Goal: Task Accomplishment & Management: Manage account settings

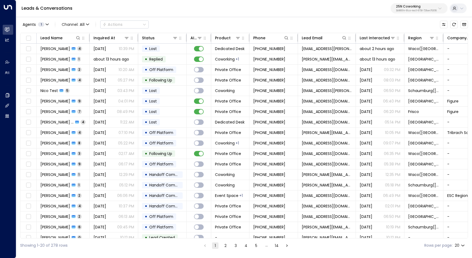
click at [410, 13] on button "25N Coworking 3b9800f4-81ca-4ec0-8758-72fbe4763f36" at bounding box center [419, 8] width 57 height 10
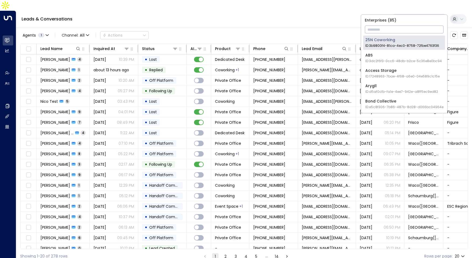
click at [394, 28] on input "text" at bounding box center [404, 30] width 79 height 10
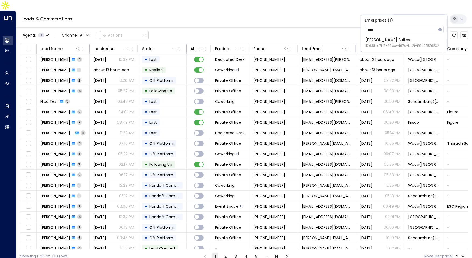
type input "***"
click at [393, 40] on div "Jay Suites ID: 638ec7b5-66cb-467c-be2f-f19c05816232" at bounding box center [402, 42] width 74 height 11
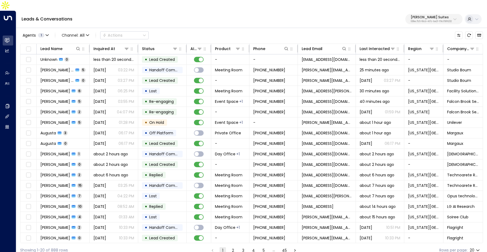
click at [434, 16] on p "Jay Suites" at bounding box center [431, 17] width 41 height 3
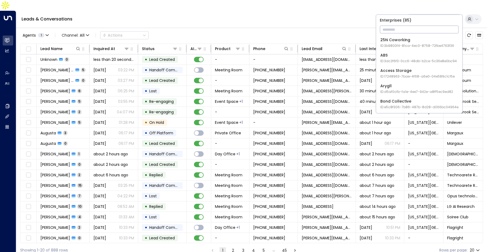
click at [391, 30] on input "text" at bounding box center [419, 30] width 79 height 10
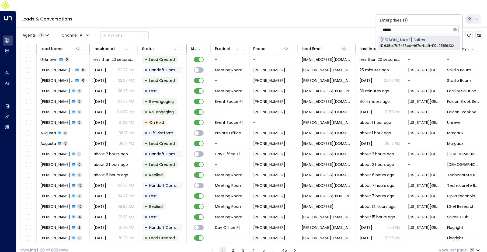
type input "******"
click at [394, 41] on div "Jay Suites ID: 638ec7b5-66cb-467c-be2f-f19c05816232" at bounding box center [417, 42] width 74 height 11
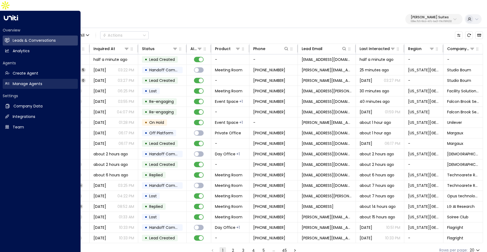
click at [29, 81] on h2 "Manage Agents" at bounding box center [28, 84] width 30 height 6
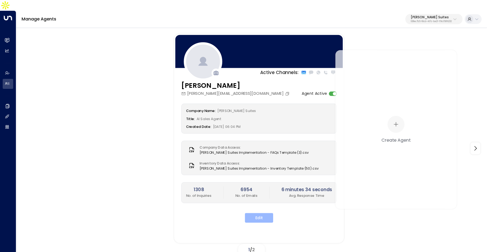
click at [252, 213] on button "Edit" at bounding box center [259, 218] width 28 height 10
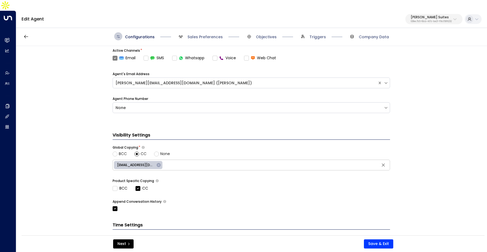
scroll to position [203, 0]
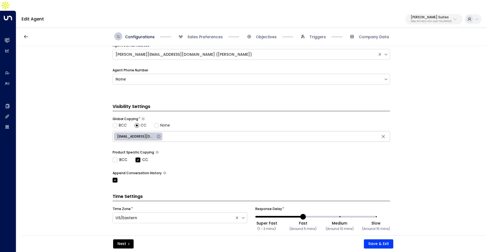
click at [206, 32] on span "Sales Preferences" at bounding box center [200, 36] width 46 height 8
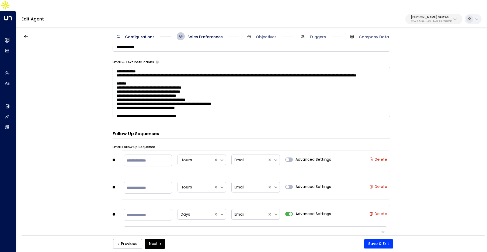
scroll to position [432, 0]
